Goal: Communication & Community: Answer question/provide support

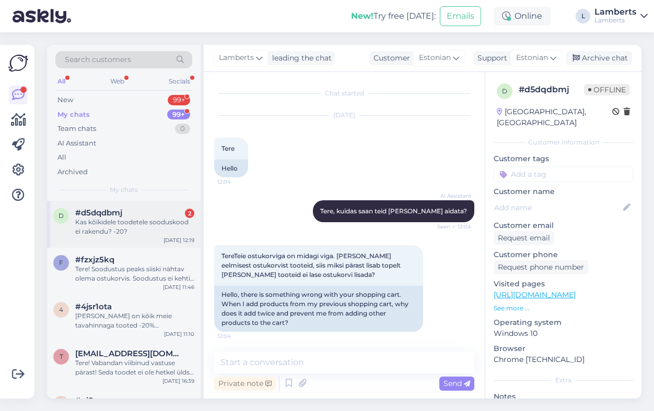
scroll to position [610, 0]
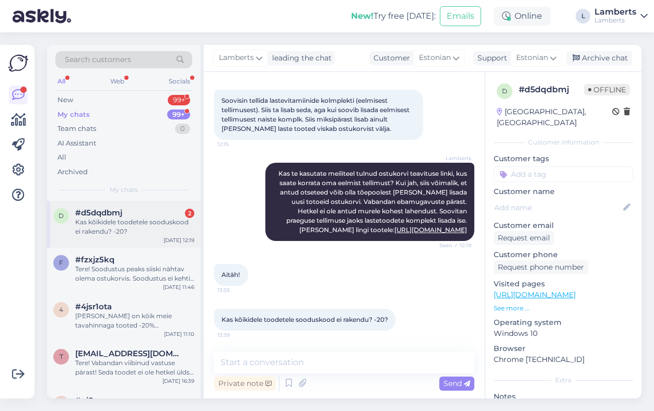
click at [111, 216] on span "#d5dqdbmj" at bounding box center [98, 212] width 47 height 9
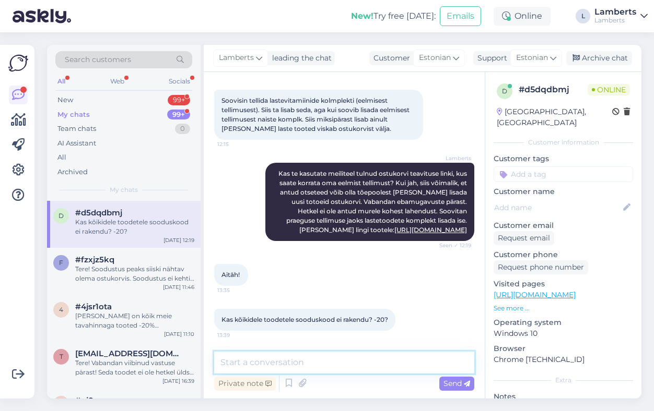
click at [339, 368] on textarea at bounding box center [344, 363] width 260 height 22
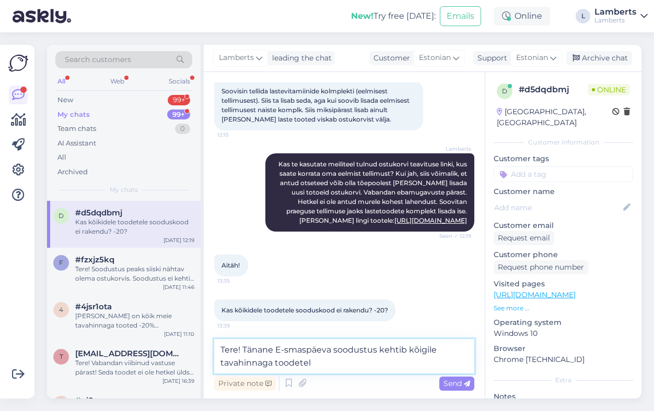
type textarea "Tere! Tänane E-smaspäeva soodustus kehtib kõigile tavahinnaga toodetele"
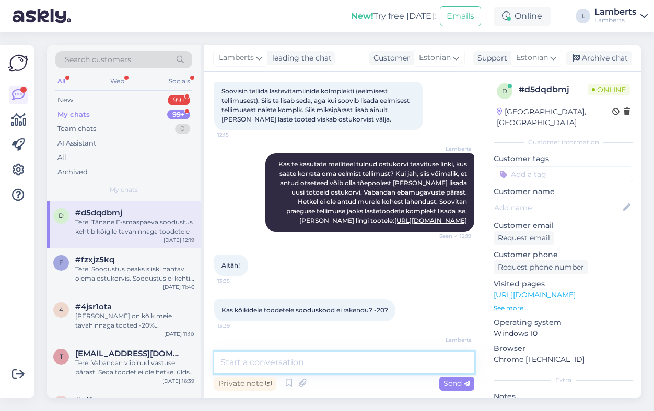
scroll to position [664, 0]
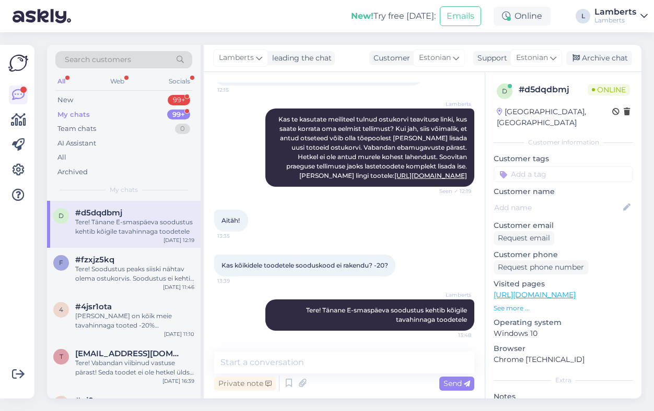
click at [296, 11] on div "New! Try free [DATE]: Emails Online L [PERSON_NAME]" at bounding box center [327, 16] width 654 height 32
click at [178, 114] on div "99+" at bounding box center [178, 115] width 23 height 10
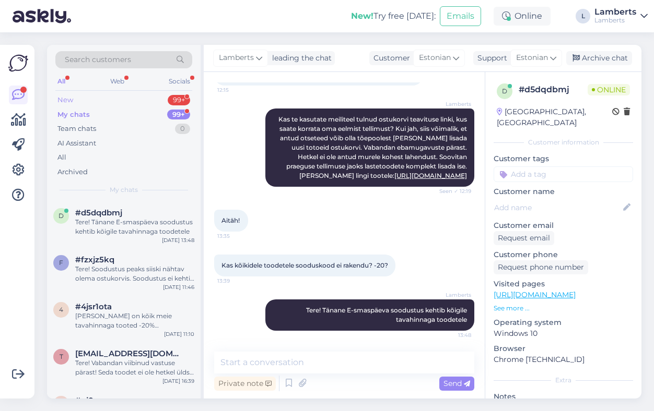
click at [170, 98] on div "99+" at bounding box center [179, 100] width 22 height 10
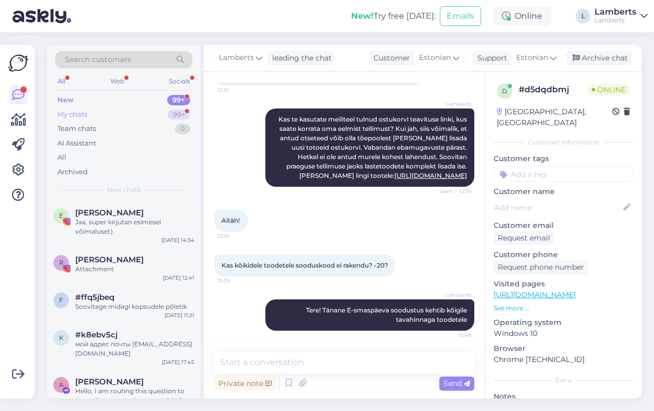
click at [160, 113] on div "My chats 99+" at bounding box center [123, 115] width 137 height 15
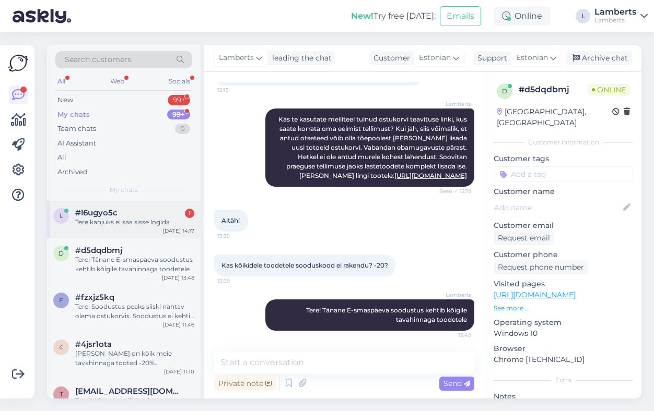
click at [155, 229] on div "l #l6ugyo5c 1 Tere kahjuks ei saa sisse logida [DATE] 14:17" at bounding box center [124, 220] width 154 height 38
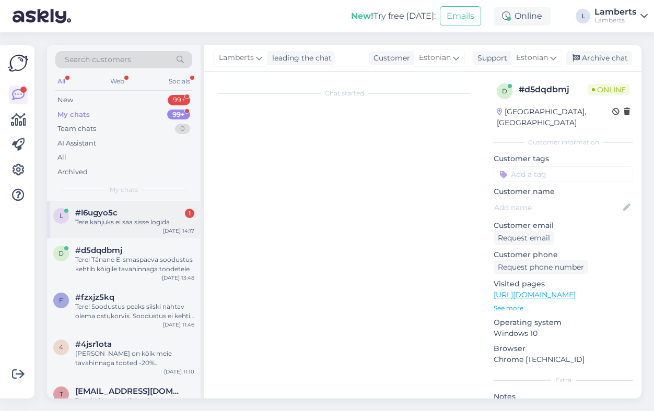
scroll to position [473, 0]
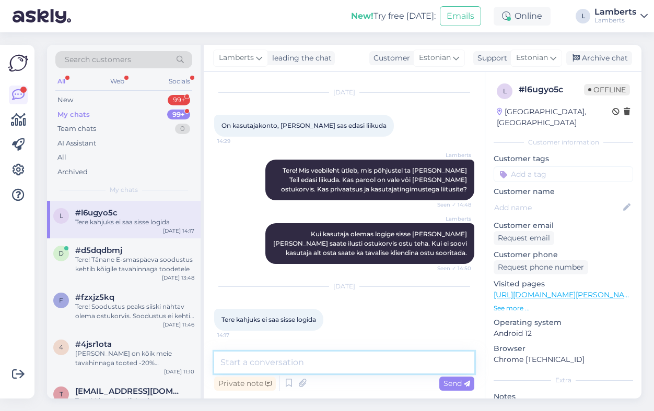
click at [333, 356] on textarea at bounding box center [344, 363] width 260 height 22
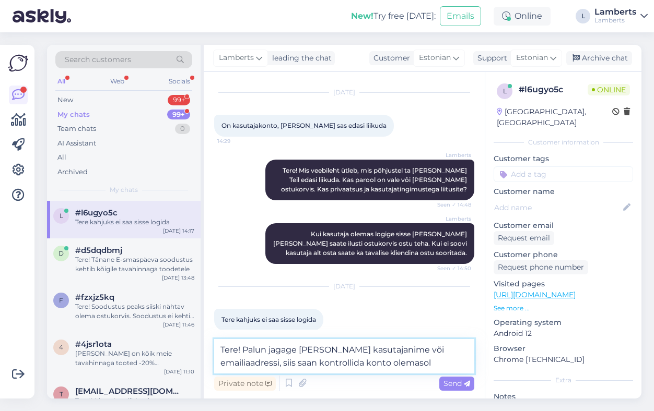
type textarea "Tere! Palun jagage [PERSON_NAME] kasutajanime või emailiaadressi, siis saan kon…"
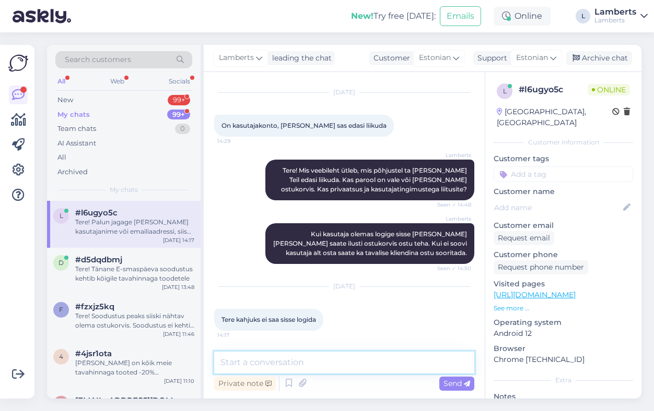
scroll to position [527, 0]
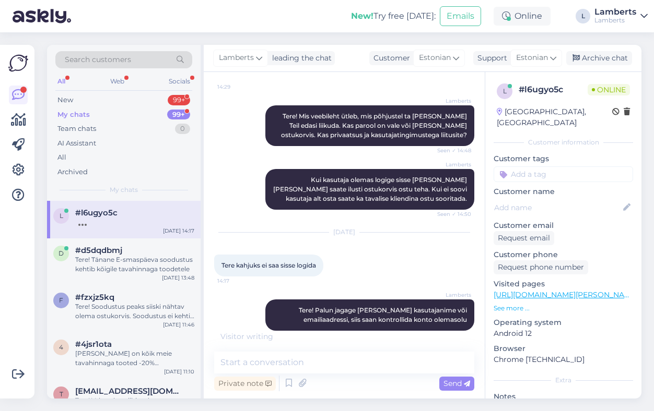
click at [275, 17] on div "New! Try free [DATE]: Emails Online L [PERSON_NAME]" at bounding box center [327, 16] width 654 height 32
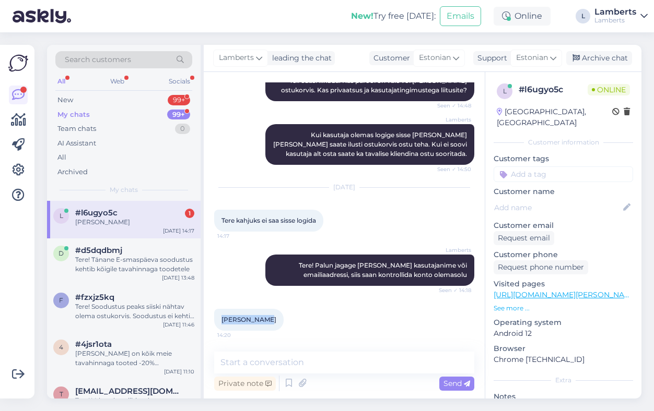
drag, startPoint x: 221, startPoint y: 319, endPoint x: 259, endPoint y: 320, distance: 37.6
click at [259, 320] on span "[PERSON_NAME]" at bounding box center [248, 320] width 55 height 8
copy span "[PERSON_NAME]"
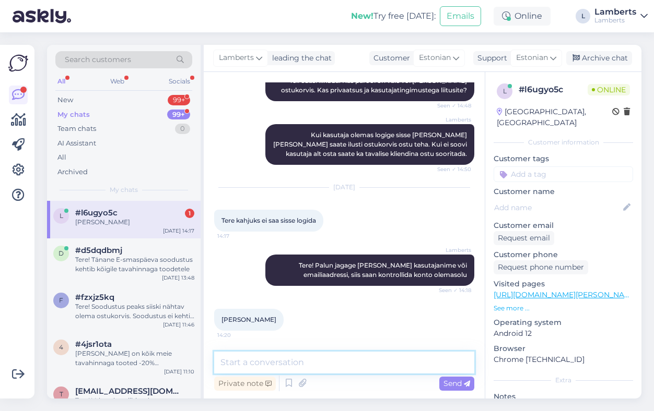
click at [288, 359] on textarea at bounding box center [344, 363] width 260 height 22
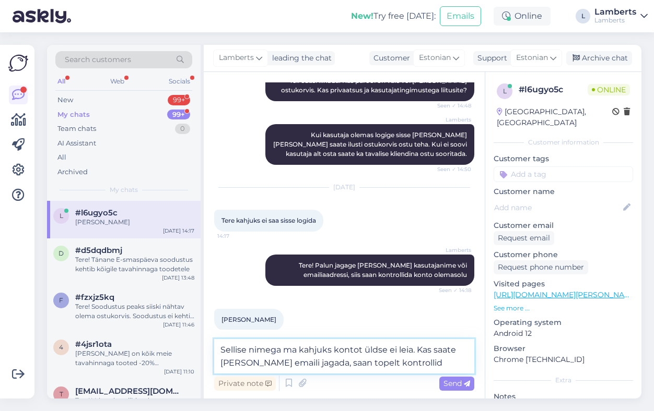
type textarea "Sellise nimega ma kahjuks kontot üldse ei leia. Kas saate [PERSON_NAME] emaili …"
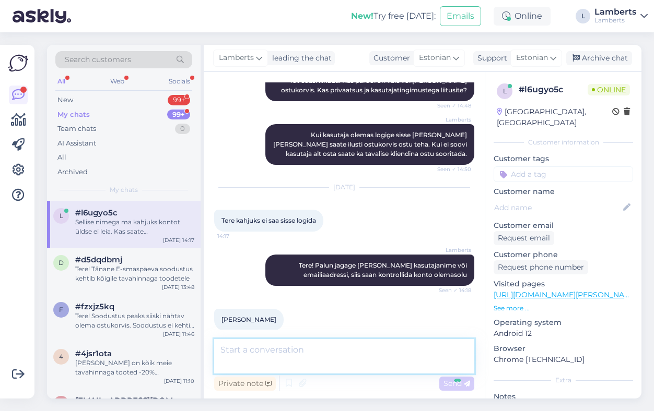
scroll to position [627, 0]
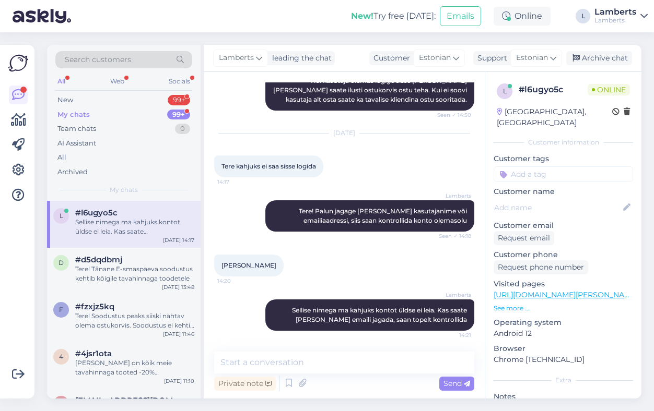
click at [236, 19] on div "New! Try free [DATE]: Emails Online L [PERSON_NAME]" at bounding box center [327, 16] width 654 height 32
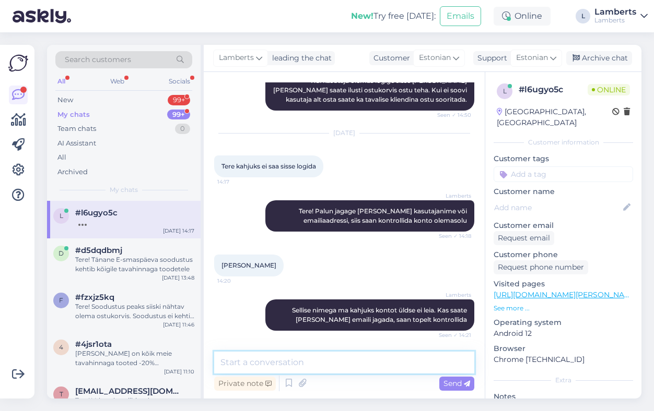
click at [321, 358] on textarea at bounding box center [344, 363] width 260 height 22
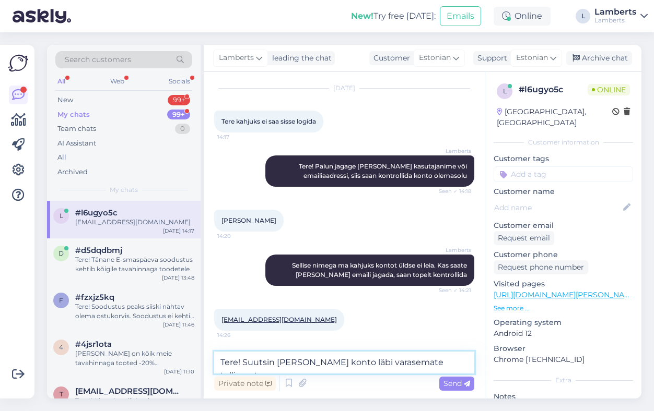
drag, startPoint x: 278, startPoint y: 364, endPoint x: 470, endPoint y: 366, distance: 192.2
click at [470, 366] on textarea "Tere! Suutsin [PERSON_NAME] konto läbi varasemate tellimuste." at bounding box center [344, 363] width 260 height 22
type textarea "T"
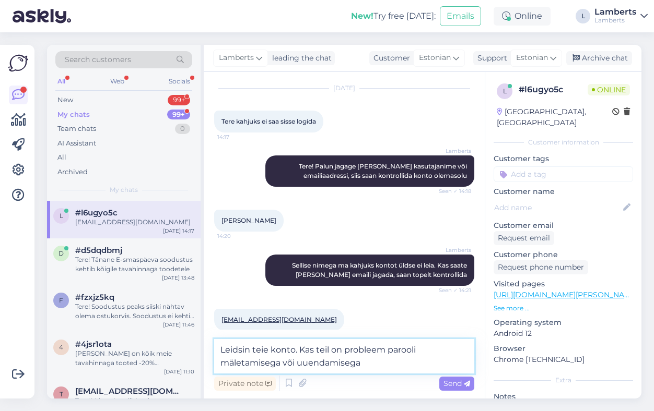
type textarea "Leidsin teie konto. Kas teil on probleem parooli mäletamisega või uuendamisega?"
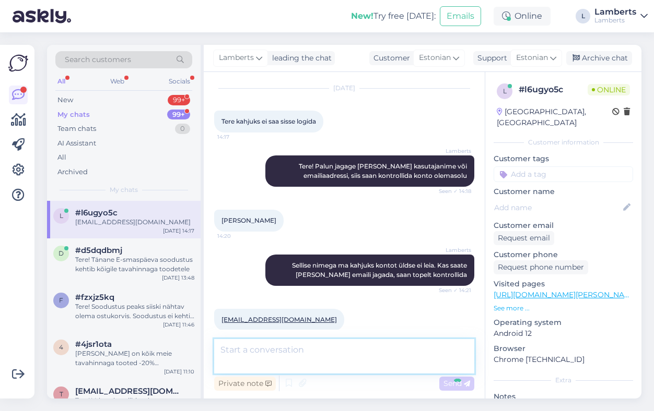
scroll to position [726, 0]
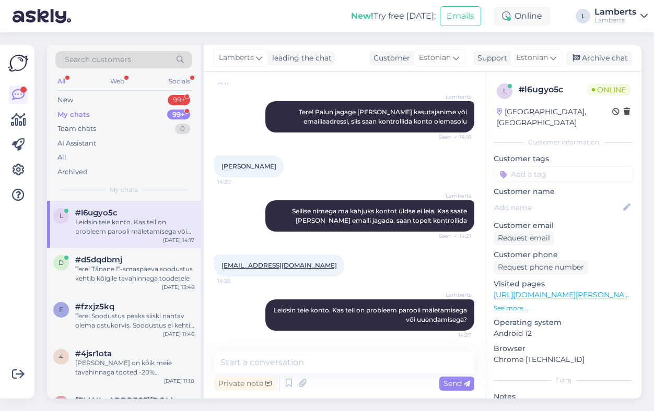
click at [233, 18] on div "New! Try free [DATE]: Emails Online L [PERSON_NAME]" at bounding box center [327, 16] width 654 height 32
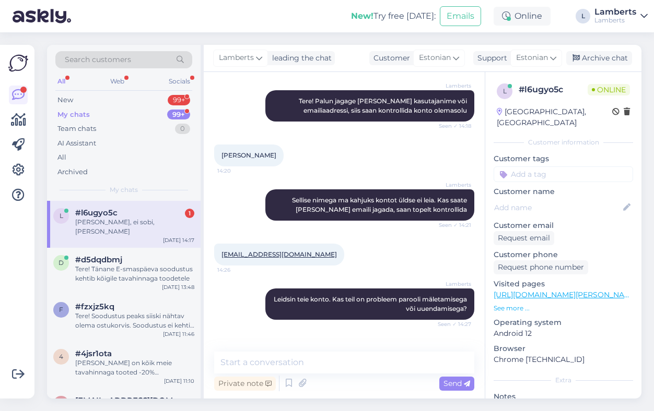
scroll to position [771, 0]
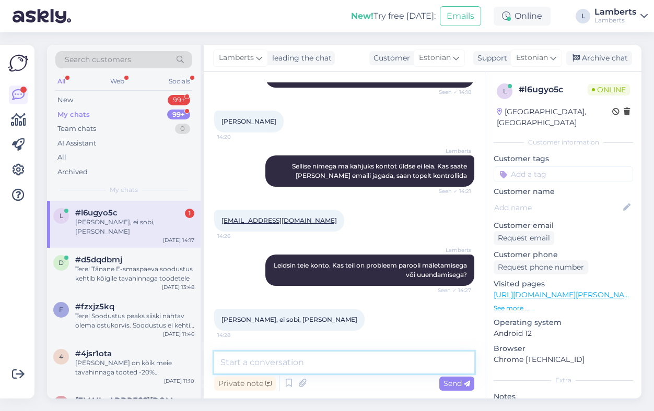
click at [335, 361] on textarea at bounding box center [344, 363] width 260 height 22
type textarea "K"
type textarea "´"
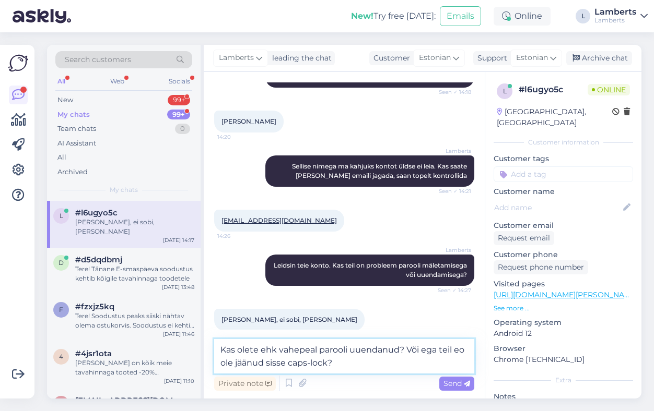
type textarea "Kas olete ehk vahepeal parooli uuendanud? Või ega teil eo ole jäänud sisse caps…"
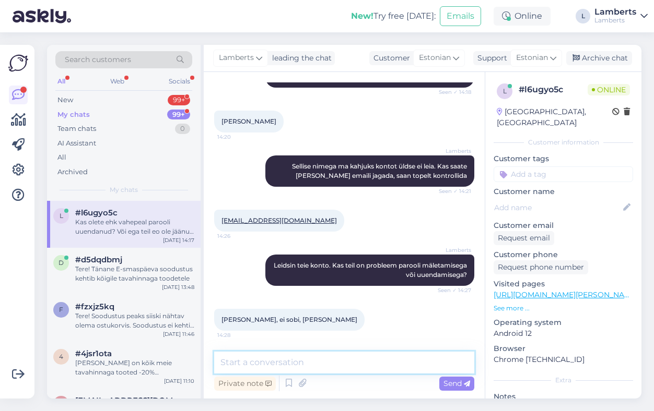
scroll to position [825, 0]
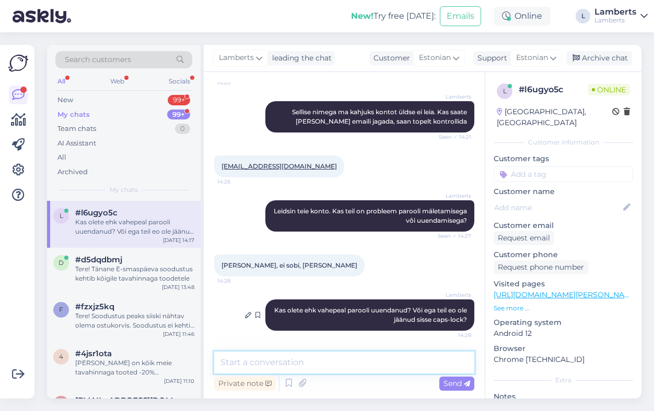
type textarea "k"
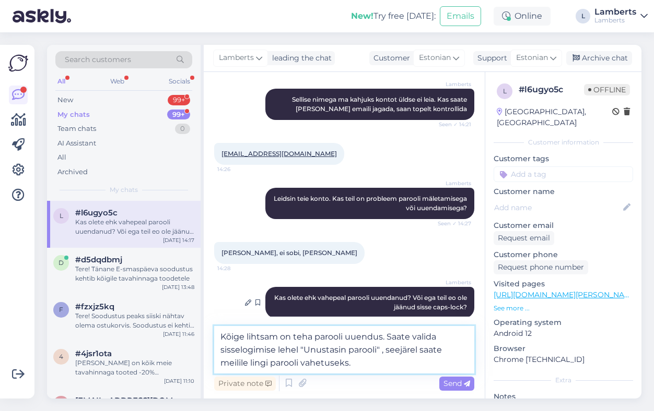
type textarea "Kõige lihtsam on teha parooli uuendus. Saate valida sisselogimise lehel "Unusta…"
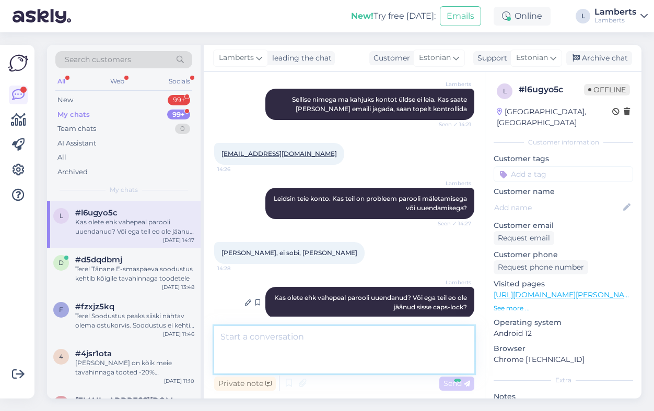
scroll to position [889, 0]
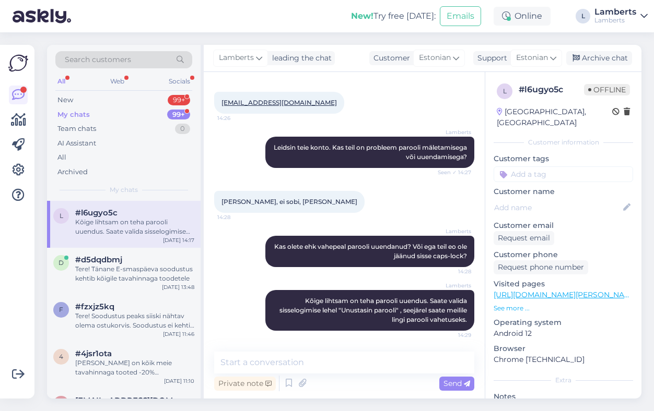
click at [235, 13] on div "New! Try free [DATE]: Emails Online L [PERSON_NAME]" at bounding box center [327, 16] width 654 height 32
click at [178, 113] on div "99+" at bounding box center [178, 115] width 23 height 10
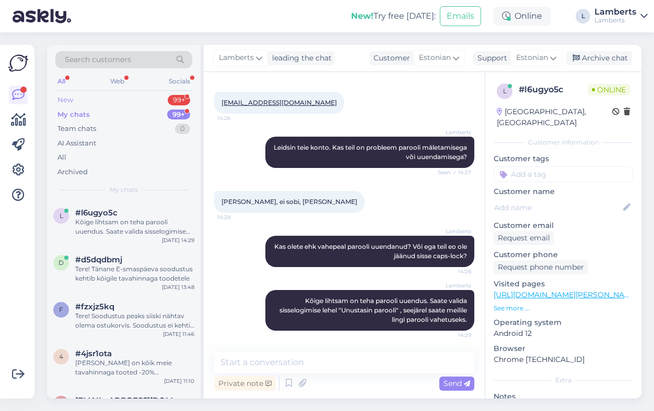
click at [175, 98] on div "99+" at bounding box center [179, 100] width 22 height 10
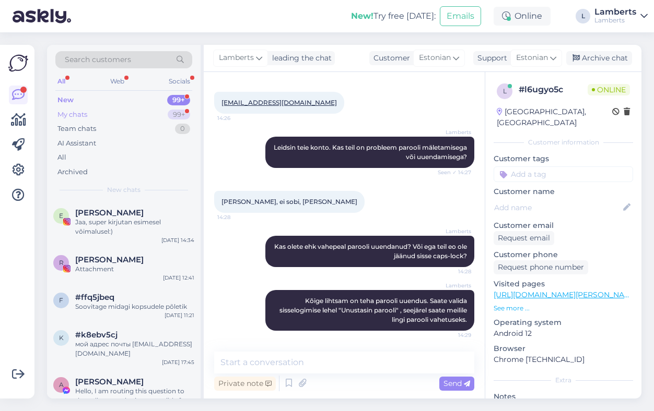
click at [165, 109] on div "My chats 99+" at bounding box center [123, 115] width 137 height 15
